Goal: Answer question/provide support

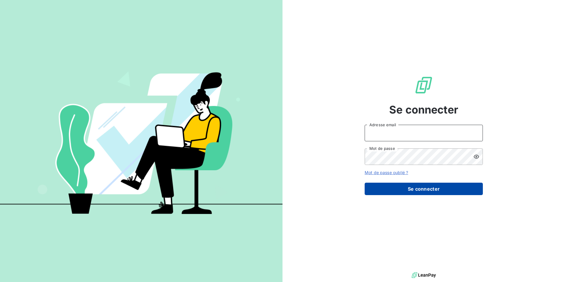
type input "[EMAIL_ADDRESS][DOMAIN_NAME]"
click at [417, 192] on button "Se connecter" at bounding box center [424, 189] width 118 height 12
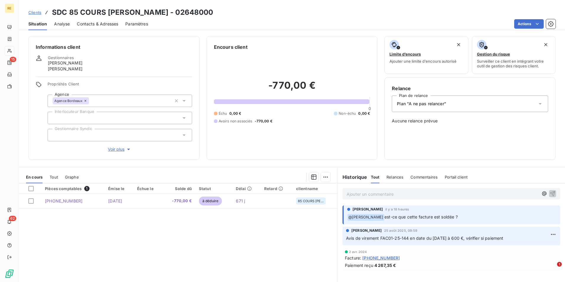
click at [52, 178] on span "Tout" at bounding box center [54, 177] width 8 height 5
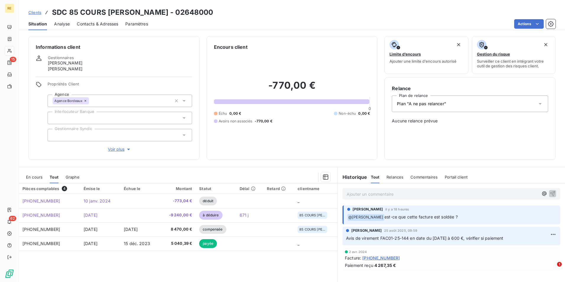
click at [40, 178] on span "En cours" at bounding box center [34, 177] width 17 height 5
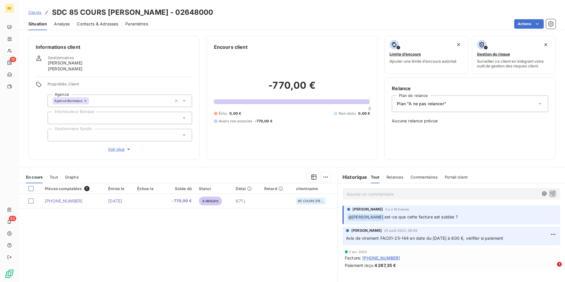
click at [382, 195] on p "Ajouter un commentaire ﻿" at bounding box center [443, 193] width 192 height 7
click at [395, 193] on p "@gauthier" at bounding box center [443, 193] width 192 height 7
click at [389, 193] on p "@gauthier" at bounding box center [443, 193] width 192 height 7
drag, startPoint x: 377, startPoint y: 190, endPoint x: 336, endPoint y: 192, distance: 41.1
click at [338, 192] on div "@gauthier" at bounding box center [451, 193] width 227 height 20
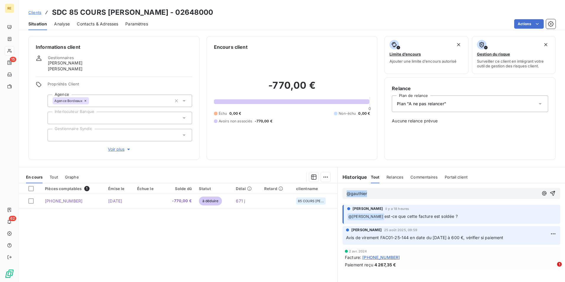
drag, startPoint x: 365, startPoint y: 194, endPoint x: 334, endPoint y: 191, distance: 30.9
click at [334, 191] on div "En cours Tout Graphe Pièces comptables 1 Émise le Échue le Solde dû Statut Déla…" at bounding box center [292, 241] width 546 height 148
click at [410, 176] on span "Commentaires" at bounding box center [423, 177] width 27 height 5
click at [389, 193] on p "Ajouter un commentaire ﻿" at bounding box center [443, 193] width 192 height 7
click at [542, 193] on icon "button" at bounding box center [544, 194] width 4 height 4
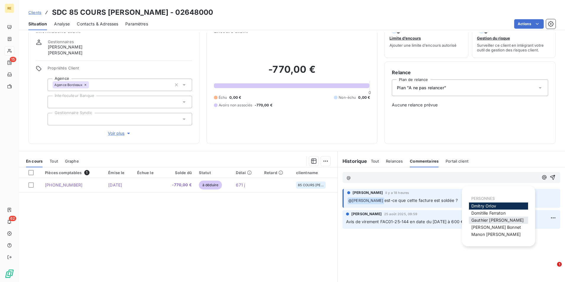
scroll to position [30, 0]
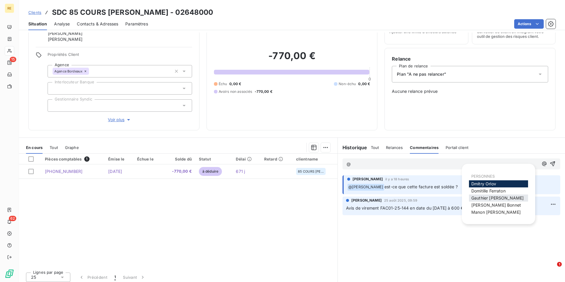
click at [493, 199] on span "[PERSON_NAME]" at bounding box center [497, 197] width 52 height 5
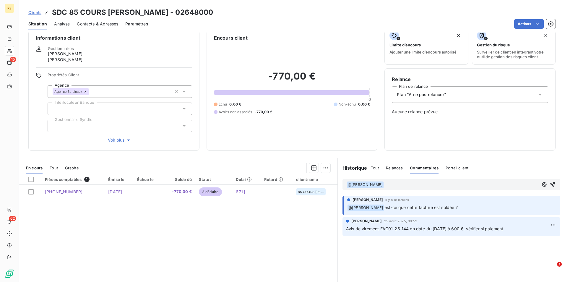
scroll to position [0, 0]
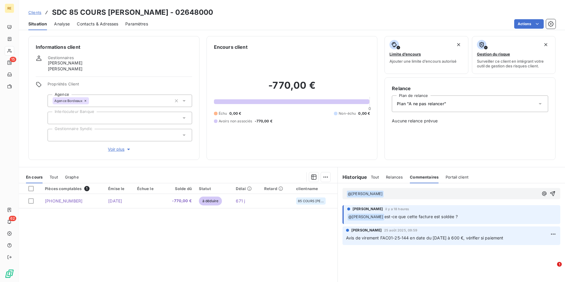
click at [546, 213] on p "﻿ @ [PERSON_NAME] est-ce que cette facture est soldée ?" at bounding box center [452, 216] width 210 height 7
click at [410, 194] on p "﻿ @ [PERSON_NAME] ﻿" at bounding box center [443, 193] width 192 height 7
click at [420, 196] on p "﻿ @ [PERSON_NAME] ﻿ ce client a" at bounding box center [443, 193] width 192 height 7
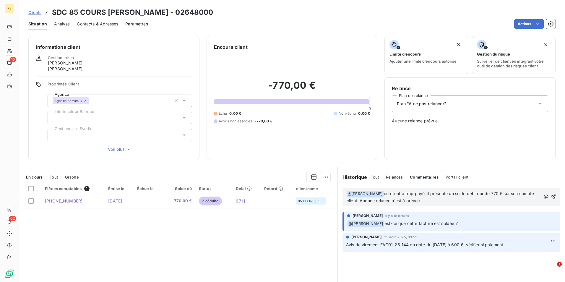
click at [446, 201] on p "﻿ @ [PERSON_NAME] ﻿ ce client a trop payé, il présente un solde débiteur de 770…" at bounding box center [444, 197] width 194 height 14
drag, startPoint x: 403, startPoint y: 193, endPoint x: 434, endPoint y: 196, distance: 30.8
click at [429, 193] on span "ce client a trop payé, il présente un solde débiteur de 770 € sur son compte cl…" at bounding box center [441, 197] width 189 height 12
click at [462, 195] on span "ce client présente un solde débiteur de 770 € sur son compte client. Aucune rel…" at bounding box center [442, 197] width 190 height 12
click at [471, 201] on p "﻿ @ [PERSON_NAME] ﻿ ce client présente un solde débiteur de -770 € sur son comp…" at bounding box center [444, 197] width 194 height 14
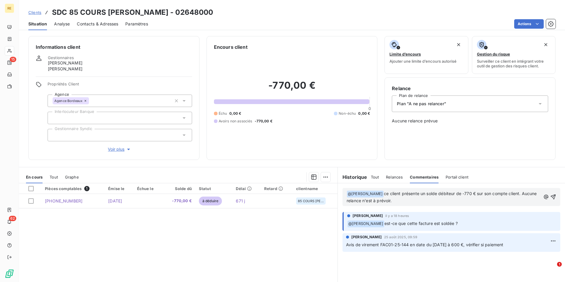
drag, startPoint x: 411, startPoint y: 201, endPoint x: 383, endPoint y: 194, distance: 28.8
click at [383, 194] on p "﻿ @ [PERSON_NAME] ﻿ ce client présente un solde débiteur de -770 € sur son comp…" at bounding box center [444, 197] width 194 height 14
copy span "ce client présente un solde débiteur de -770 € sur son compte client. Aucune re…"
click at [446, 199] on p "﻿ @ [PERSON_NAME] ﻿ ce client présente un solde débiteur de -770 € sur son comp…" at bounding box center [444, 197] width 194 height 14
click at [441, 197] on p "﻿ @ [PERSON_NAME] ﻿ ce client présente un solde débiteur de -770 € sur son comp…" at bounding box center [444, 197] width 194 height 14
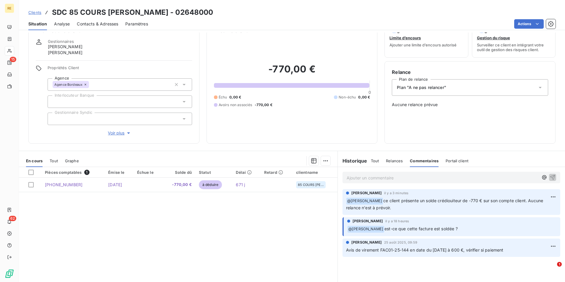
scroll to position [33, 0]
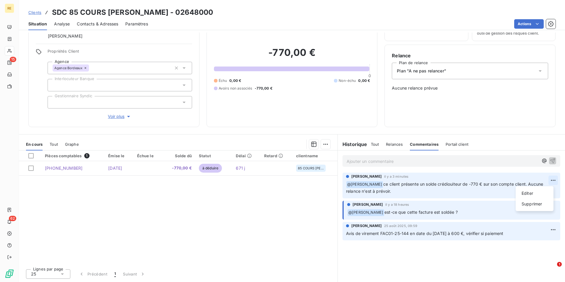
click at [550, 179] on html "RE 15 62 Clients SDC 85 COURS [PERSON_NAME] - 02648000 Situation Analyse Contac…" at bounding box center [282, 141] width 565 height 282
click at [536, 195] on div "Editer" at bounding box center [534, 193] width 33 height 9
click at [450, 184] on span "ce client présente un solde crédiouiteur de -770 € sur son compte client. Aucun…" at bounding box center [445, 187] width 198 height 12
click at [551, 186] on icon "button" at bounding box center [554, 187] width 6 height 6
click at [312, 205] on div "Pièces comptables 1 Émise le Échue le Solde dû Statut Délai Retard clientname […" at bounding box center [178, 207] width 319 height 114
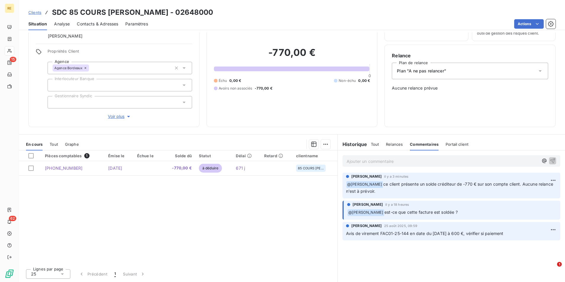
click at [234, 233] on div "Pièces comptables 1 Émise le Échue le Solde dû Statut Délai Retard clientname […" at bounding box center [178, 207] width 319 height 114
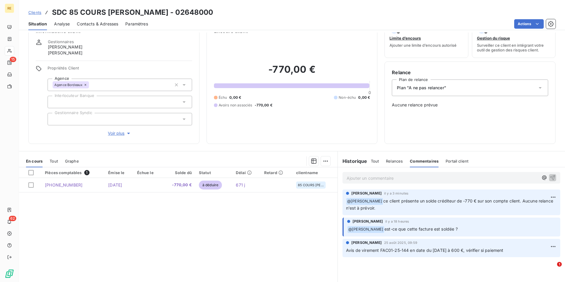
scroll to position [0, 0]
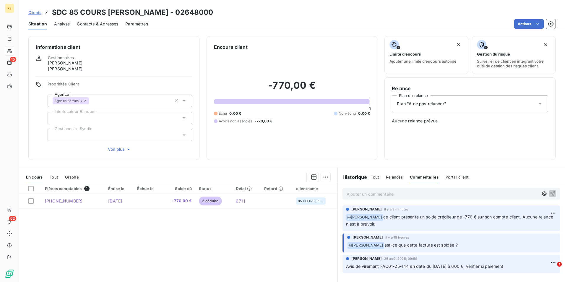
click at [54, 179] on span "Tout" at bounding box center [54, 177] width 8 height 5
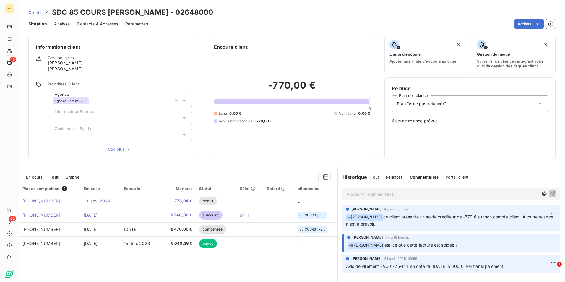
click at [36, 179] on span "En cours" at bounding box center [34, 177] width 17 height 5
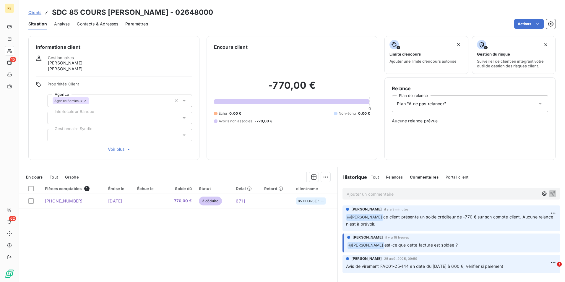
click at [263, 257] on div "Pièces comptables 1 Émise le Échue le Solde dû Statut Délai Retard clientname […" at bounding box center [178, 240] width 319 height 114
